Goal: Information Seeking & Learning: Find specific page/section

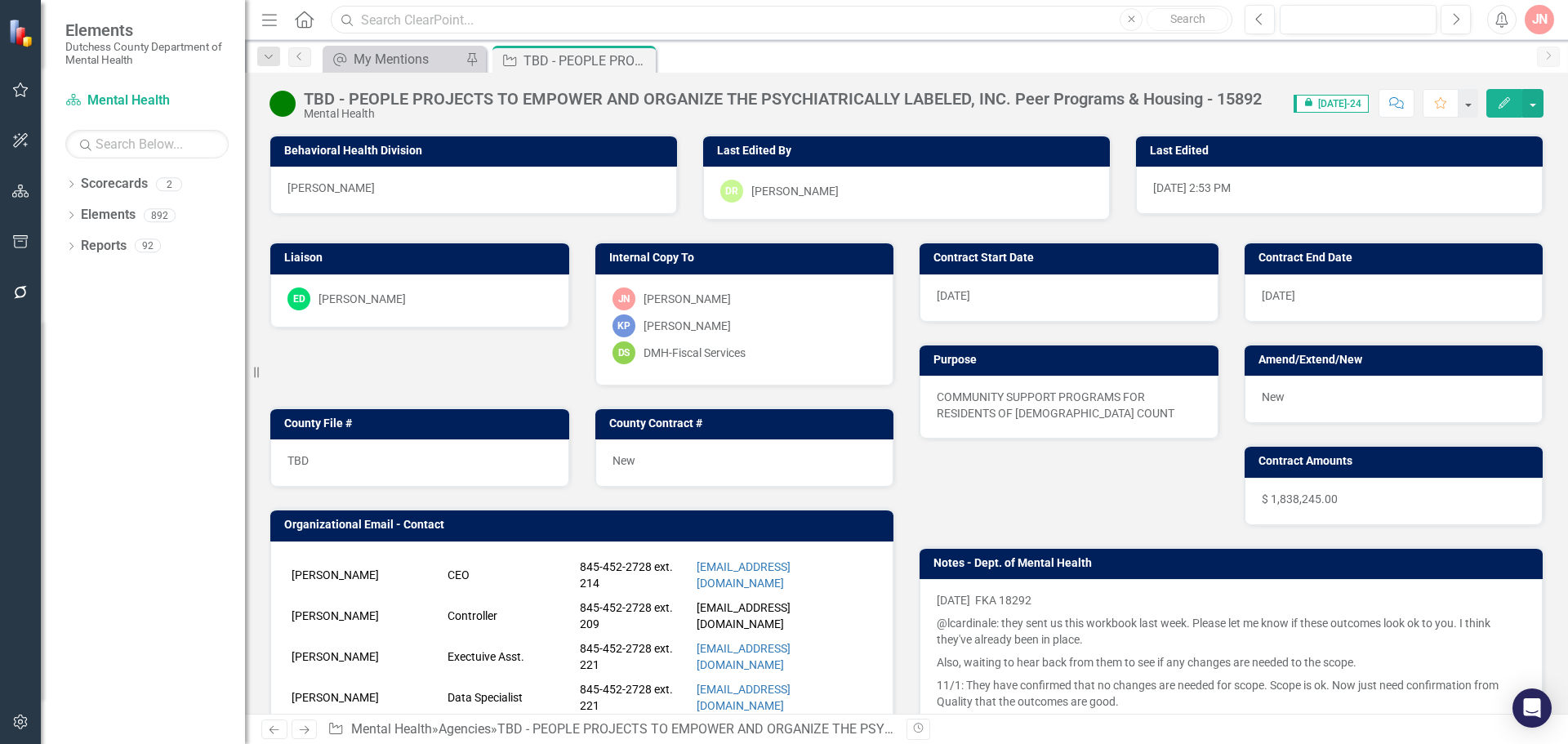
click at [482, 21] on input "text" at bounding box center [782, 19] width 902 height 28
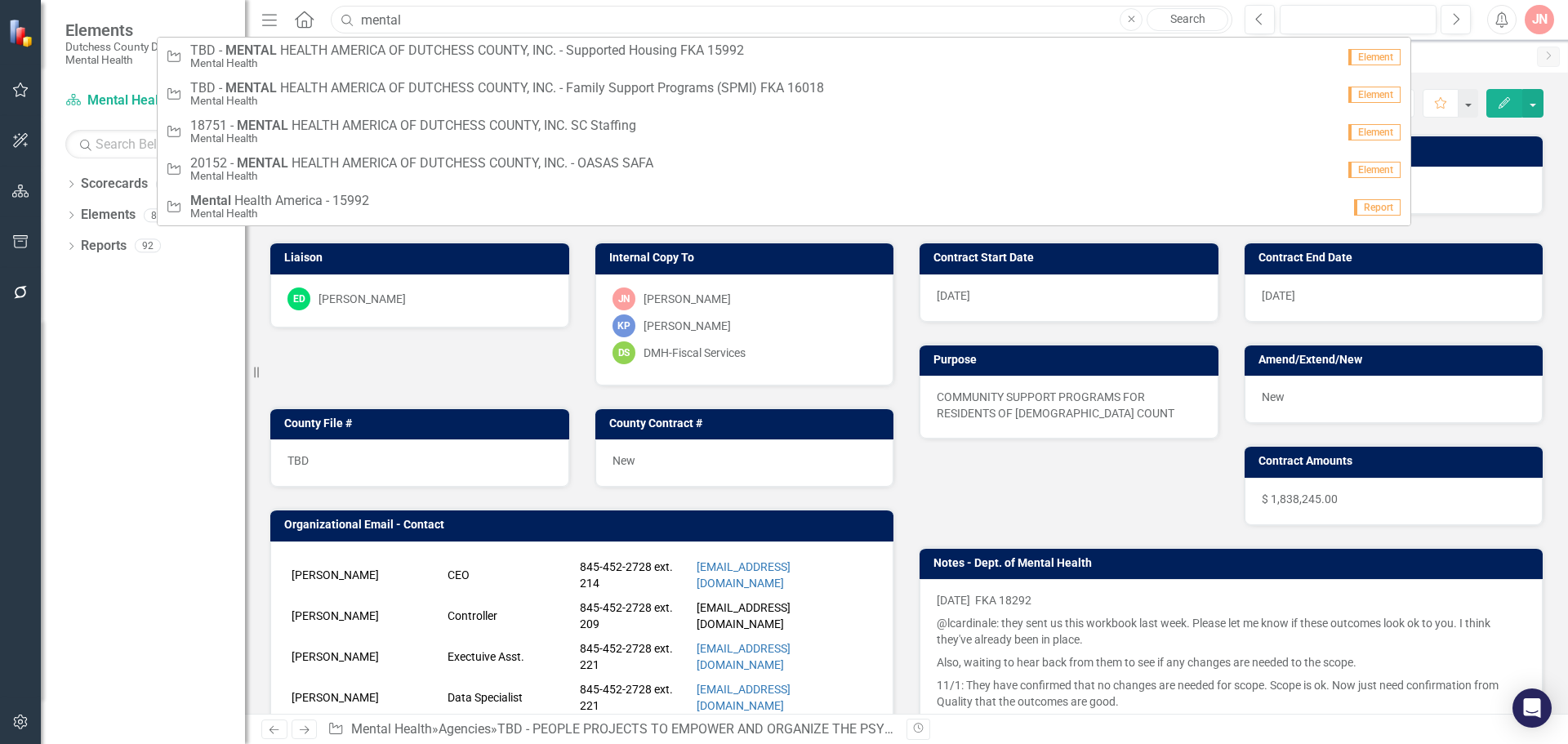
type input "Mental Health America"
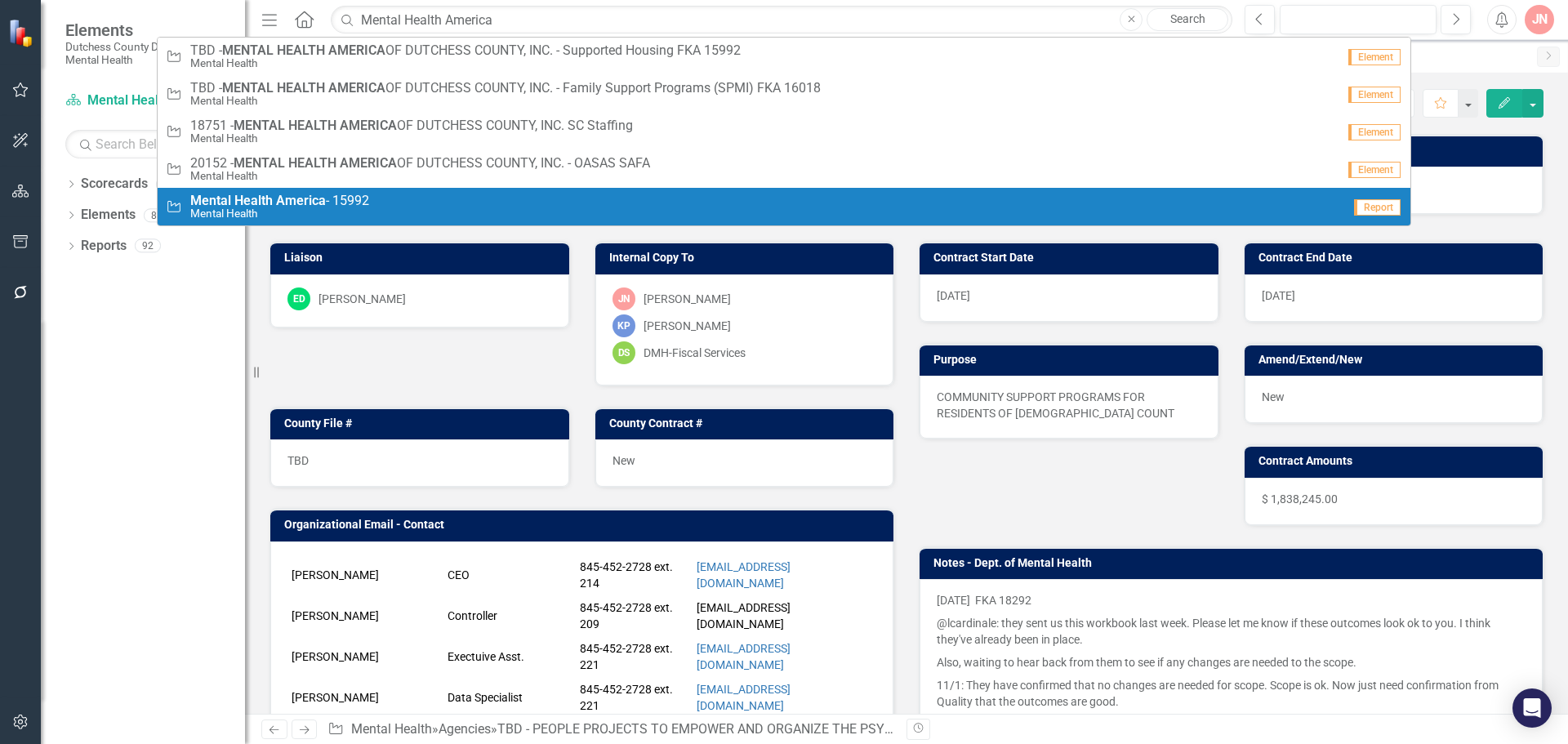
click at [308, 201] on strong "America" at bounding box center [301, 200] width 49 height 16
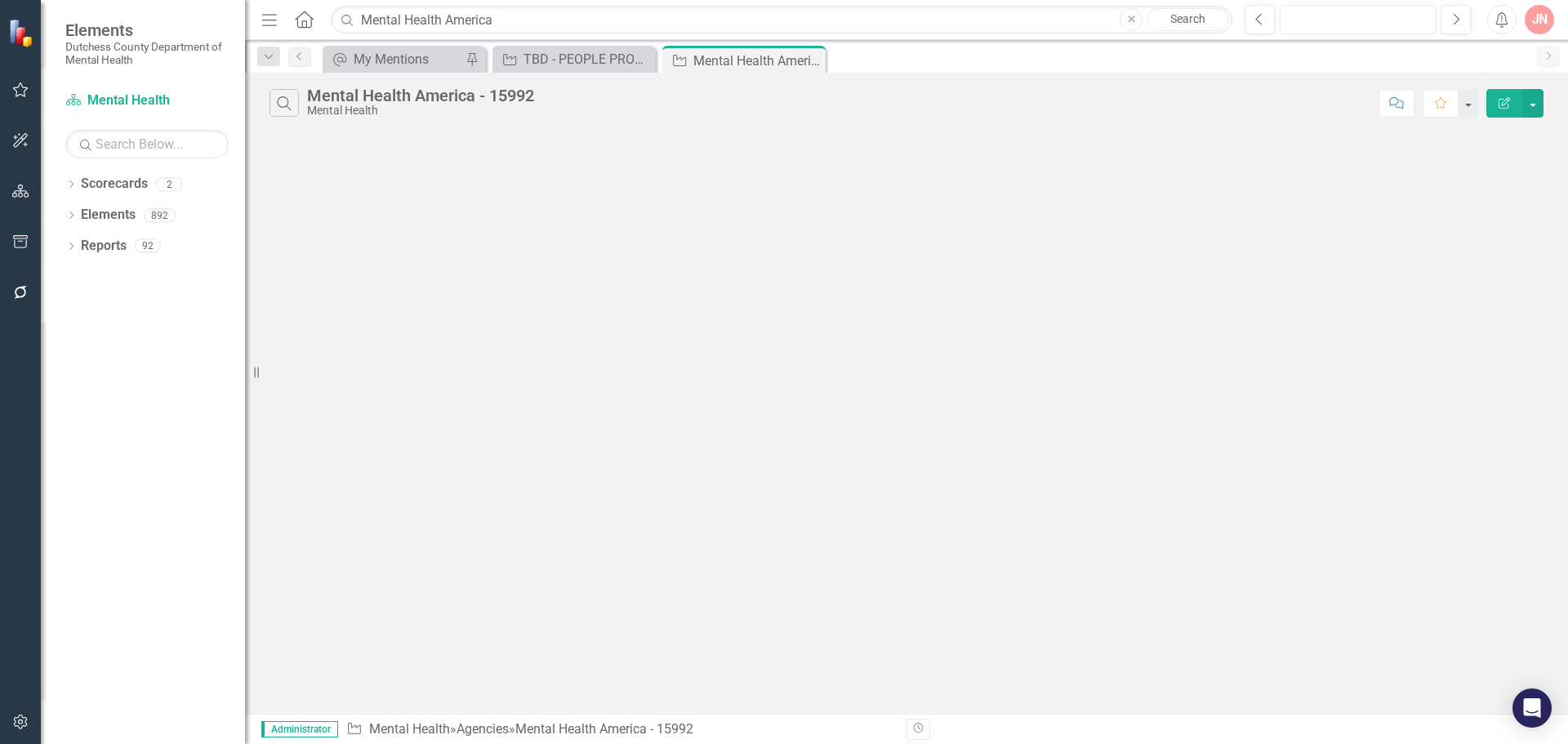
click at [1372, 22] on button "button" at bounding box center [1358, 19] width 156 height 29
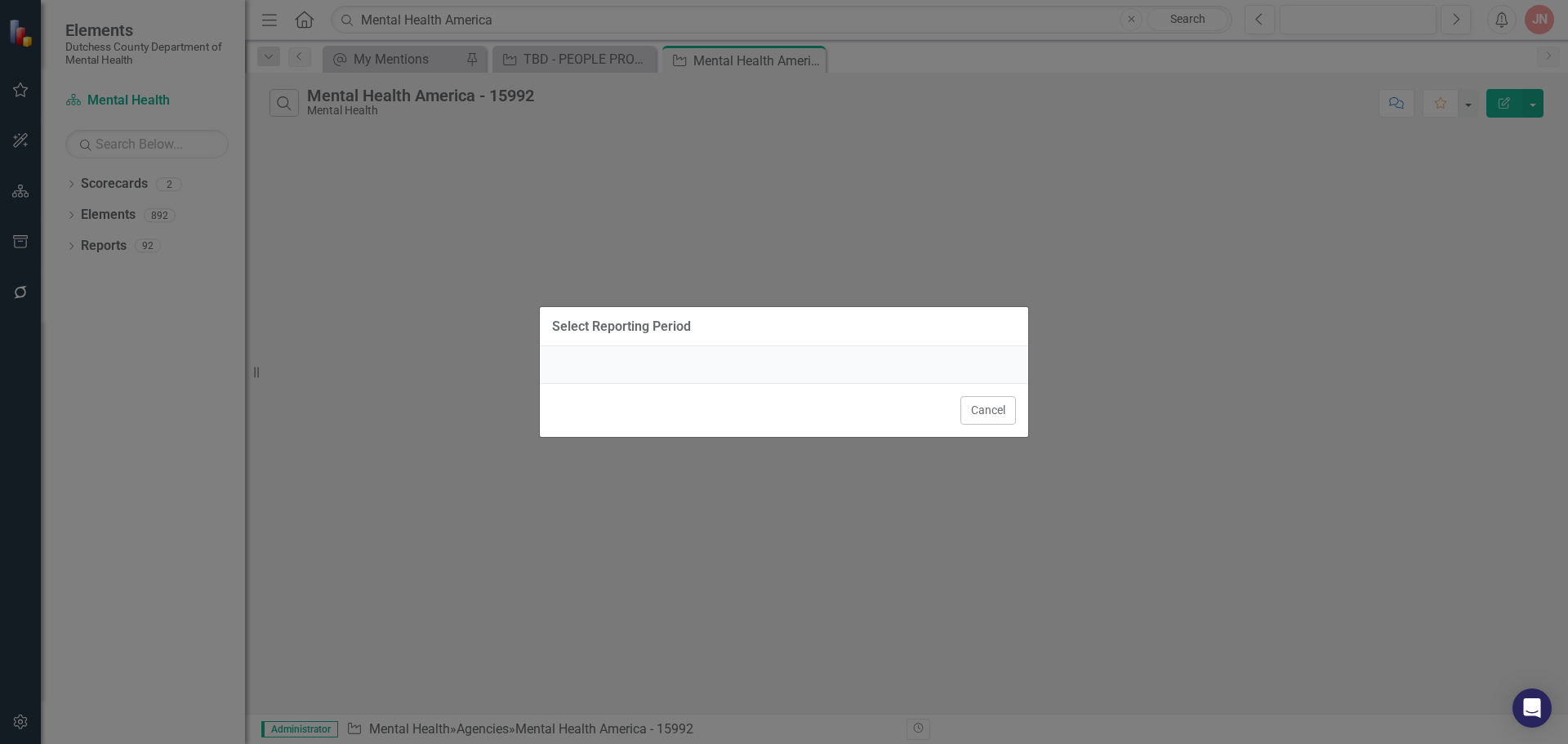
click at [871, 373] on div at bounding box center [784, 365] width 489 height 37
click at [983, 407] on button "Cancel" at bounding box center [988, 410] width 56 height 28
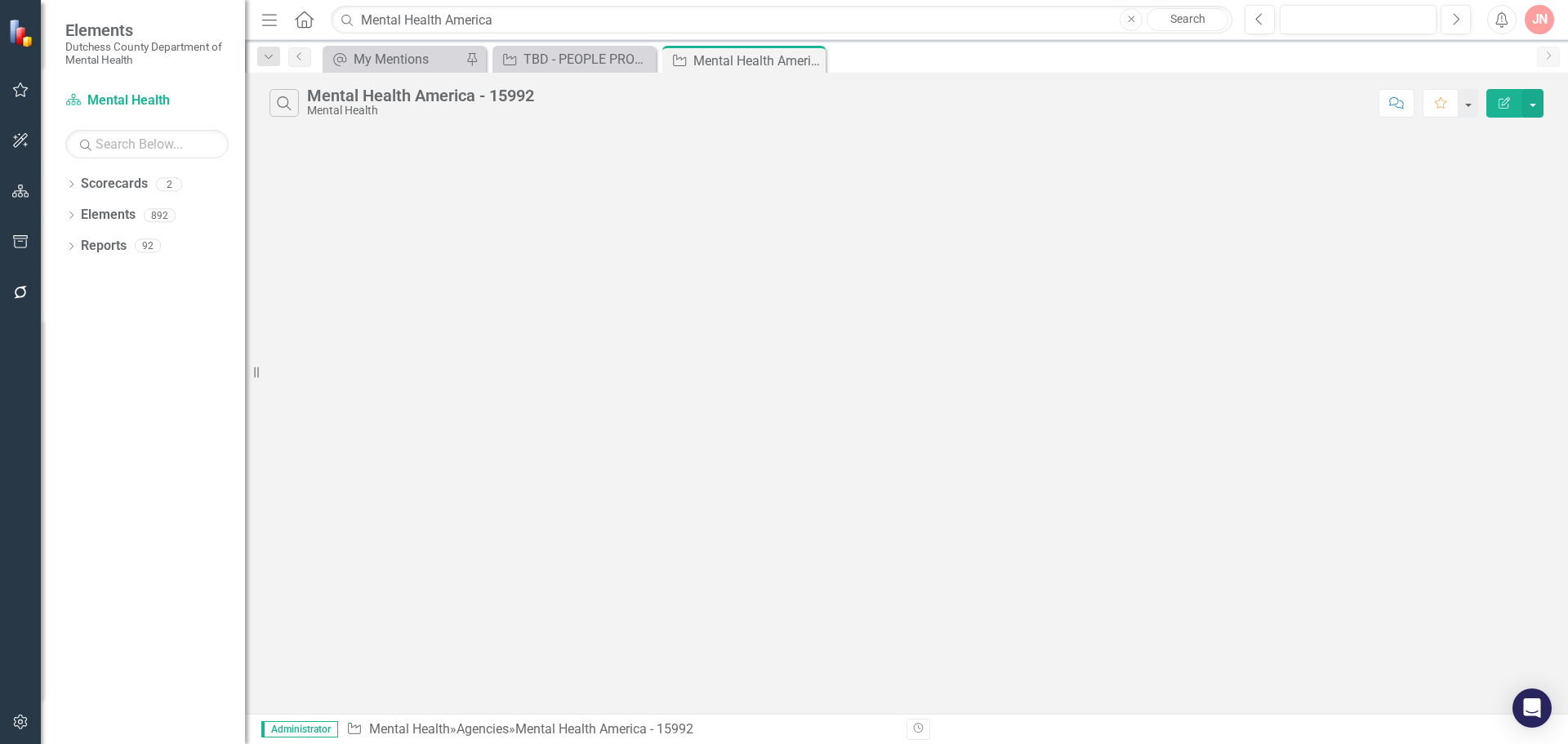
click at [308, 24] on icon "Home" at bounding box center [303, 19] width 21 height 17
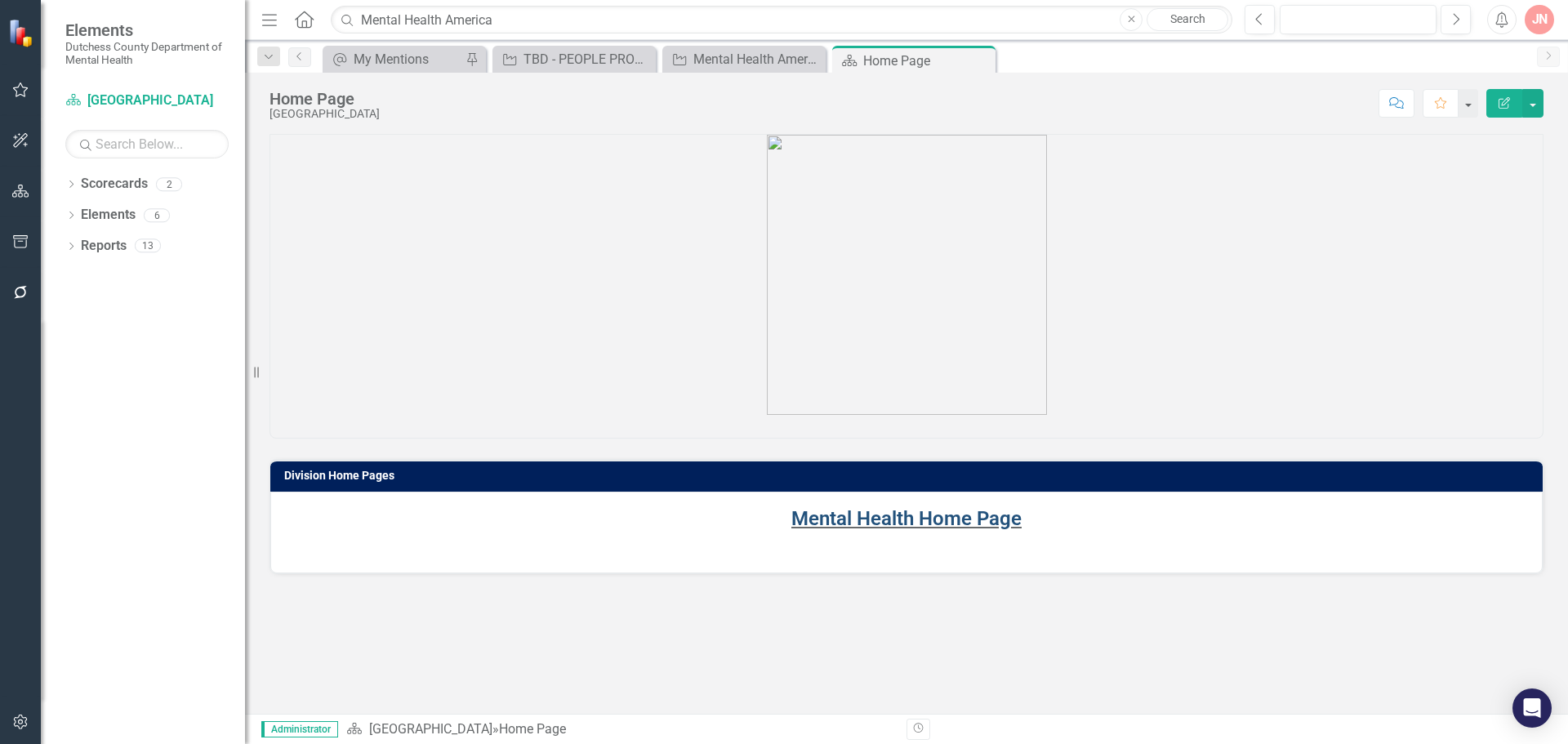
click at [932, 526] on link "Mental Health Home Page" at bounding box center [907, 518] width 231 height 23
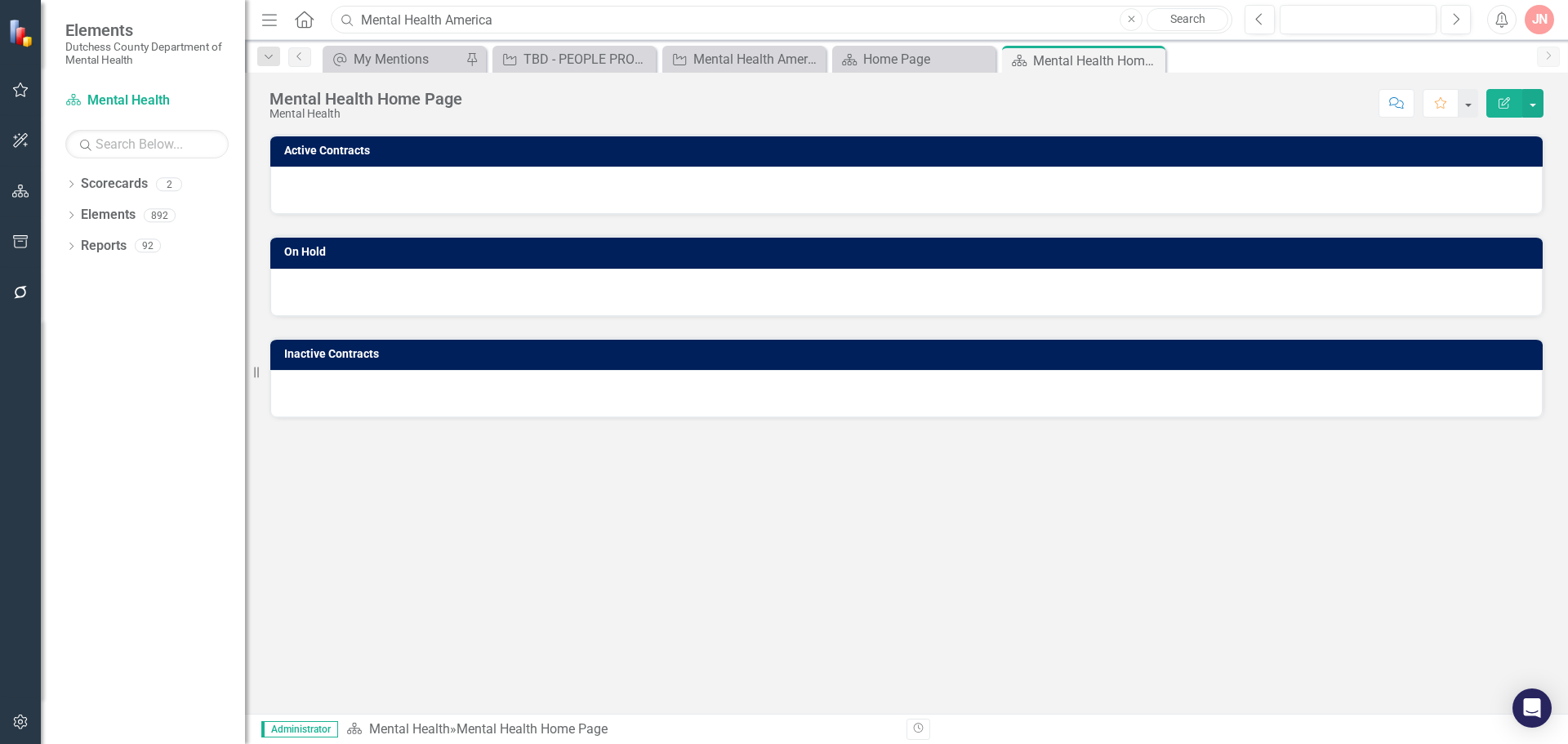
click at [504, 21] on input "Mental Health America" at bounding box center [782, 19] width 902 height 28
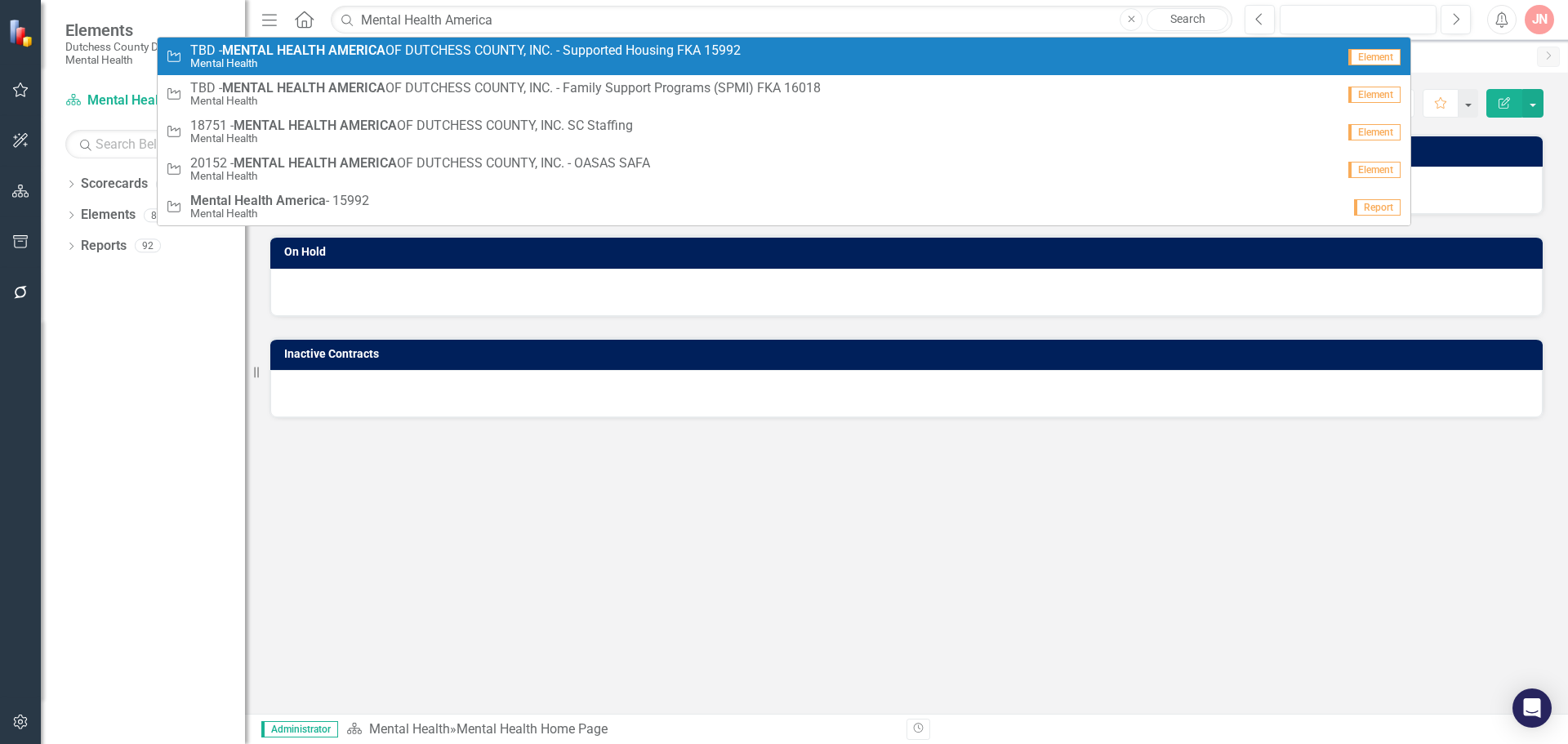
click at [450, 53] on span "TBD - MENTAL HEALTH AMERICA OF DUTCHESS COUNTY, INC. - Supported Housing FKA 15…" at bounding box center [466, 50] width 551 height 15
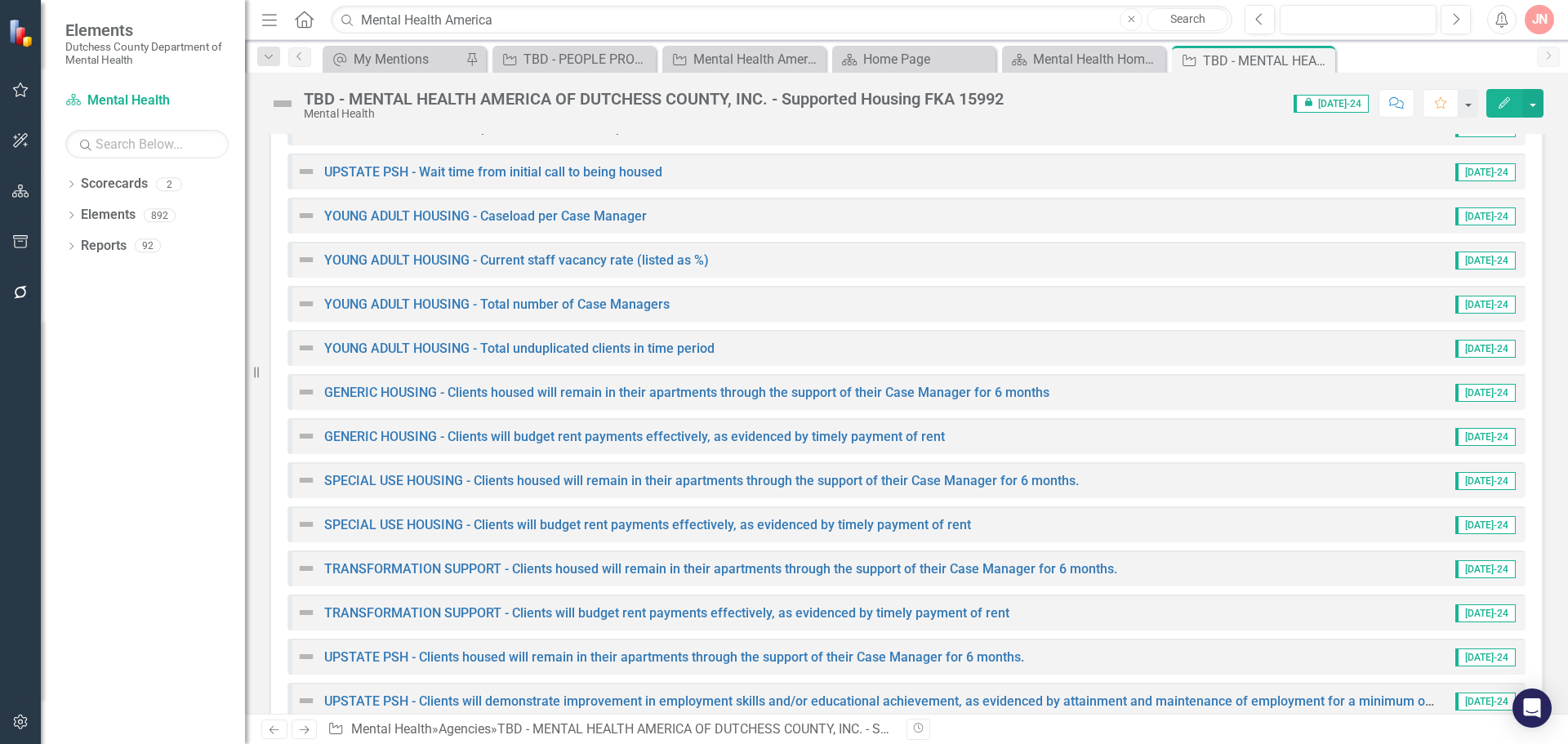
scroll to position [1653, 0]
